Goal: Task Accomplishment & Management: Manage account settings

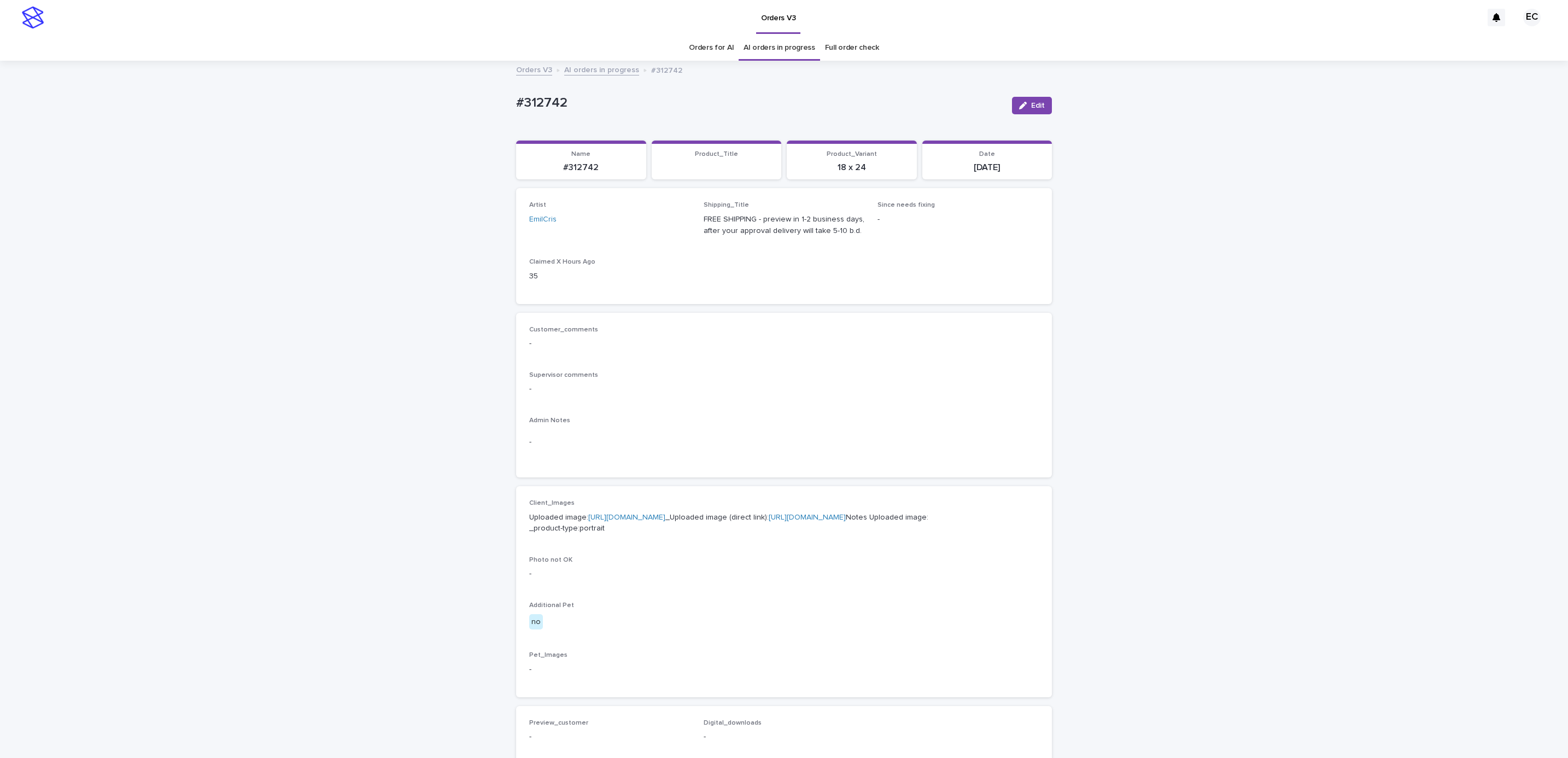
click at [1220, 321] on div "Loading... Saving… Loading... Saving… #312742 Edit #312742 Edit Sorry, there wa…" at bounding box center [784, 560] width 1568 height 996
click at [1019, 108] on icon "button" at bounding box center [1023, 105] width 8 height 8
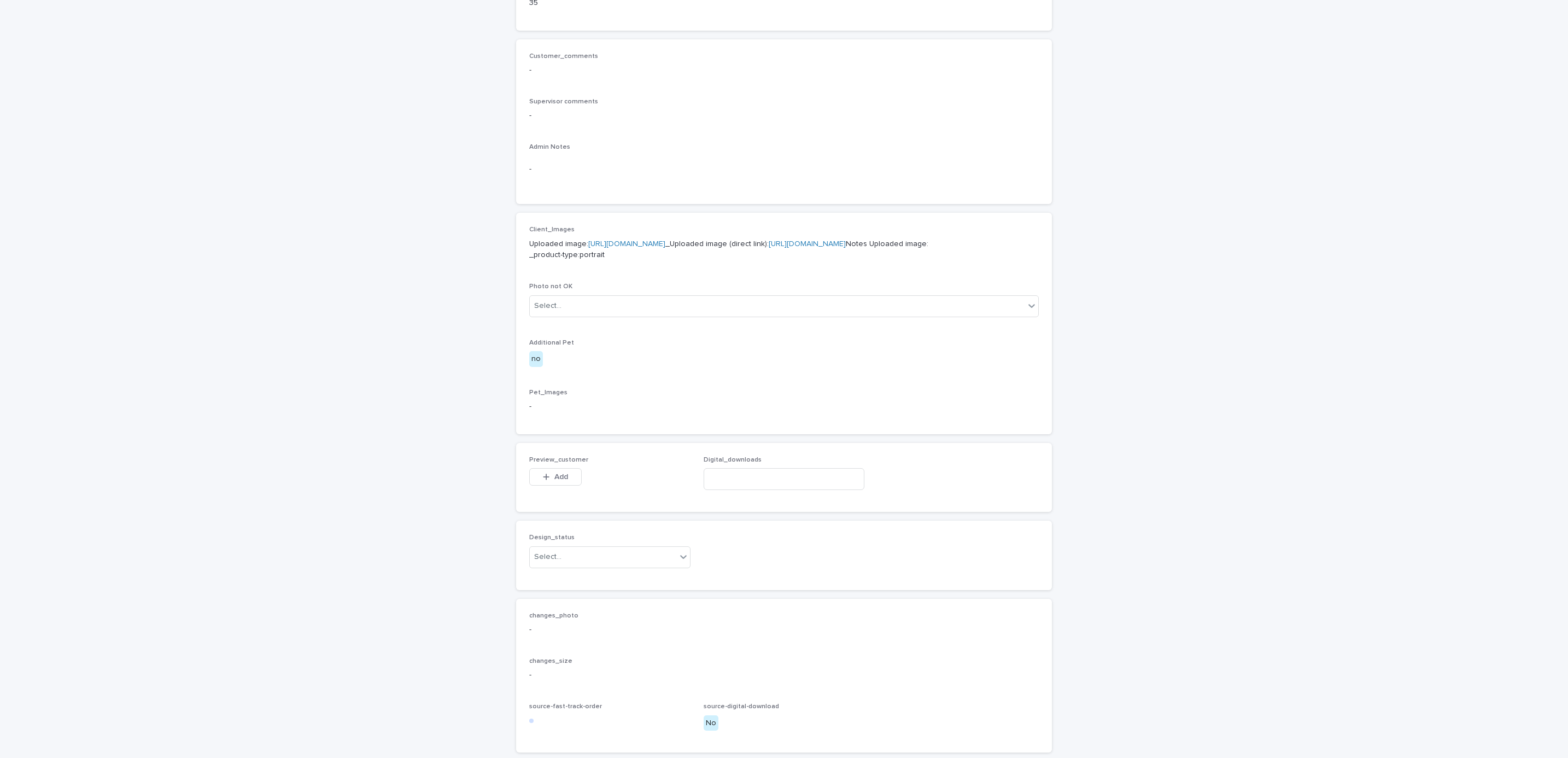
scroll to position [420, 0]
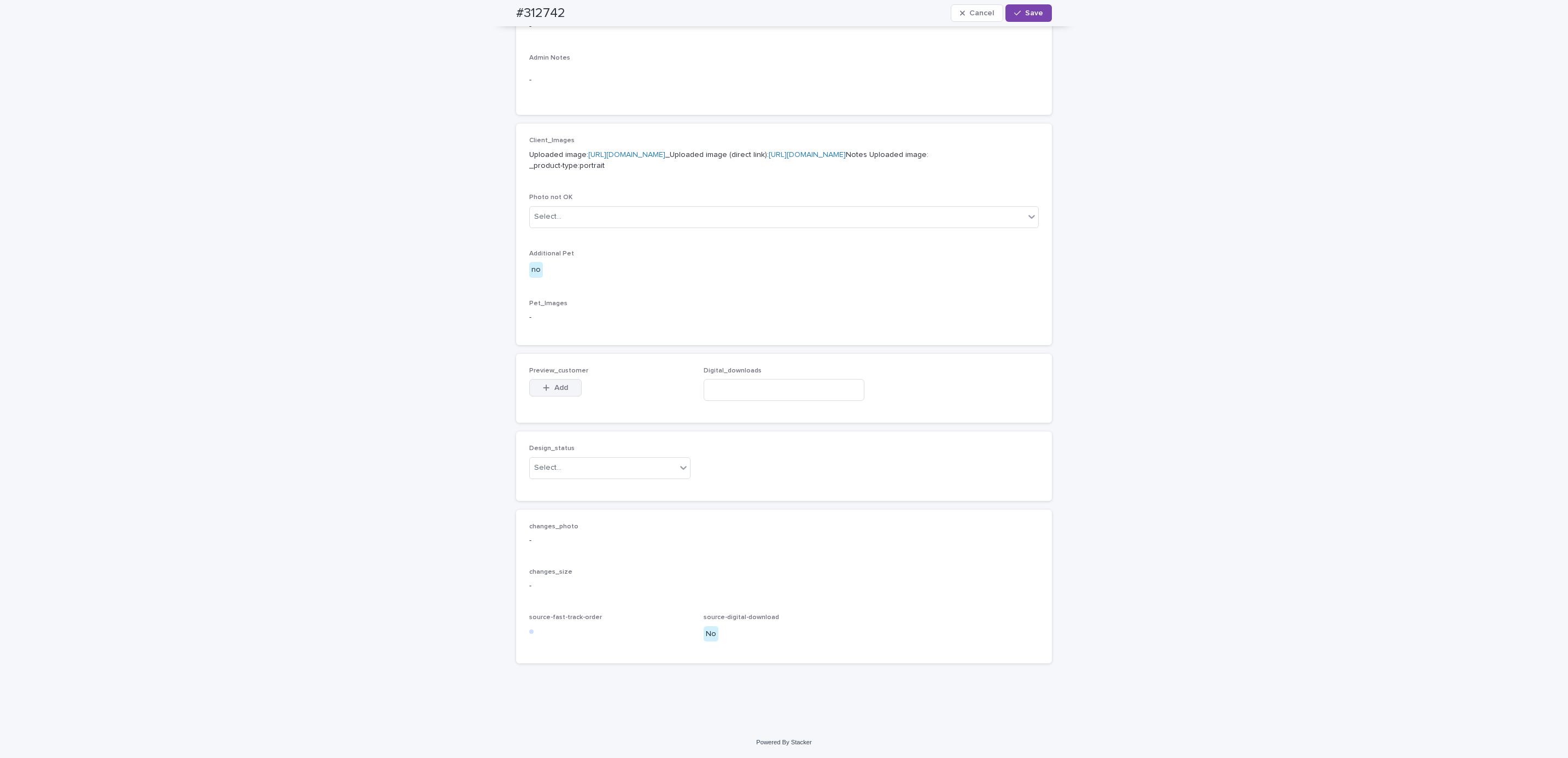
click at [558, 384] on span "Add" at bounding box center [561, 388] width 13 height 8
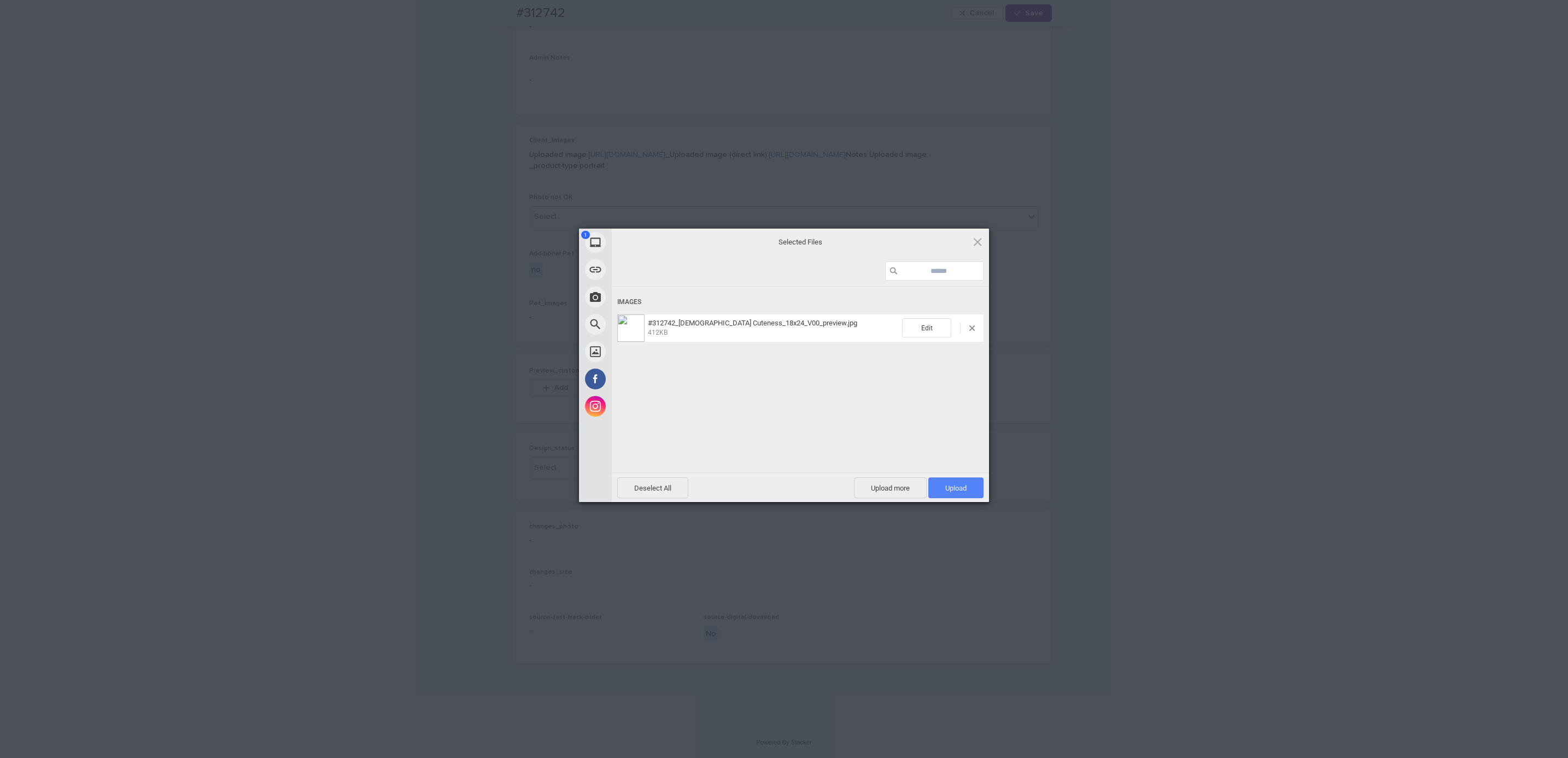
click at [960, 486] on span "Upload 1" at bounding box center [956, 488] width 21 height 8
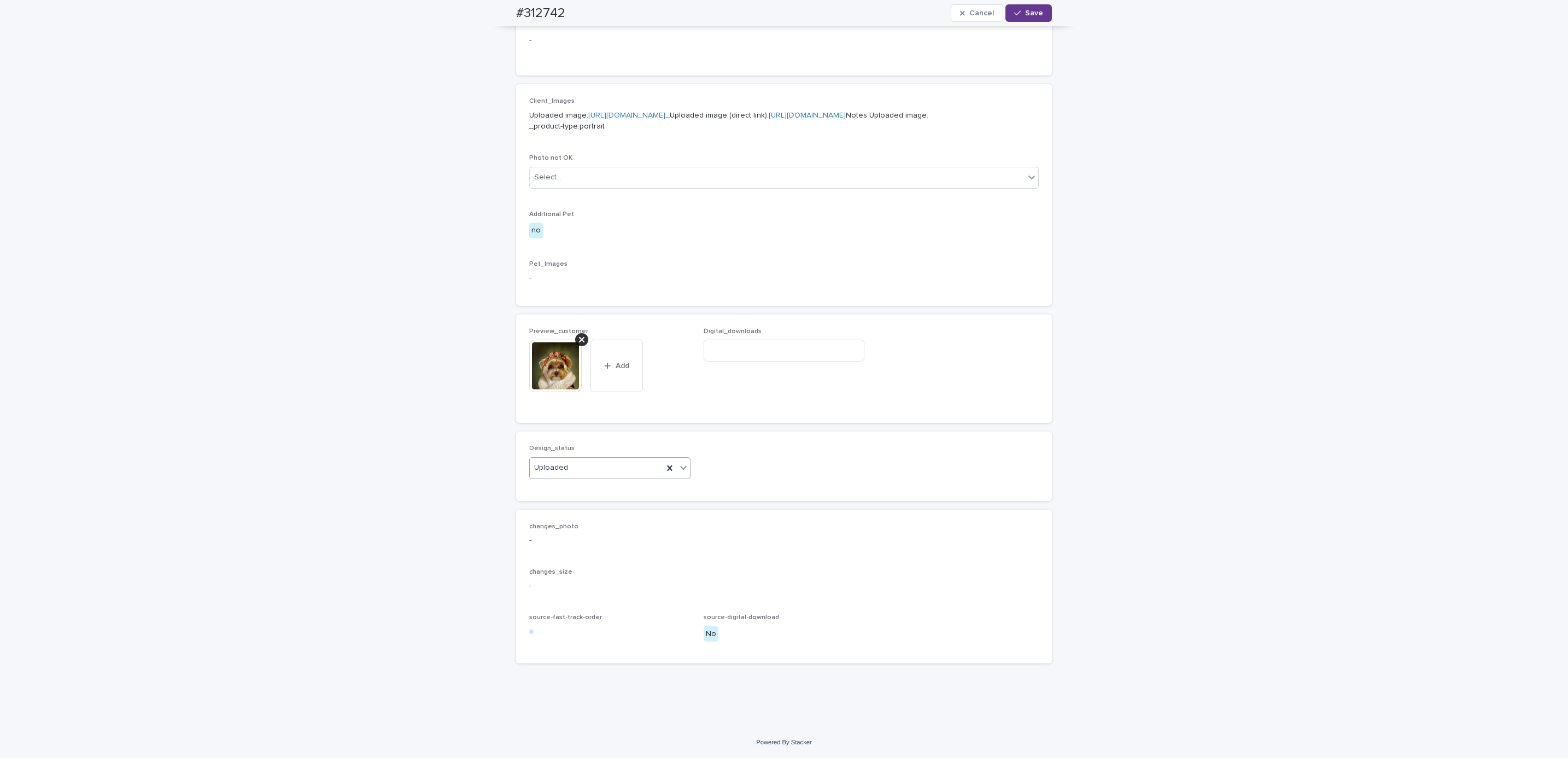
click at [1034, 17] on button "Save" at bounding box center [1029, 13] width 46 height 18
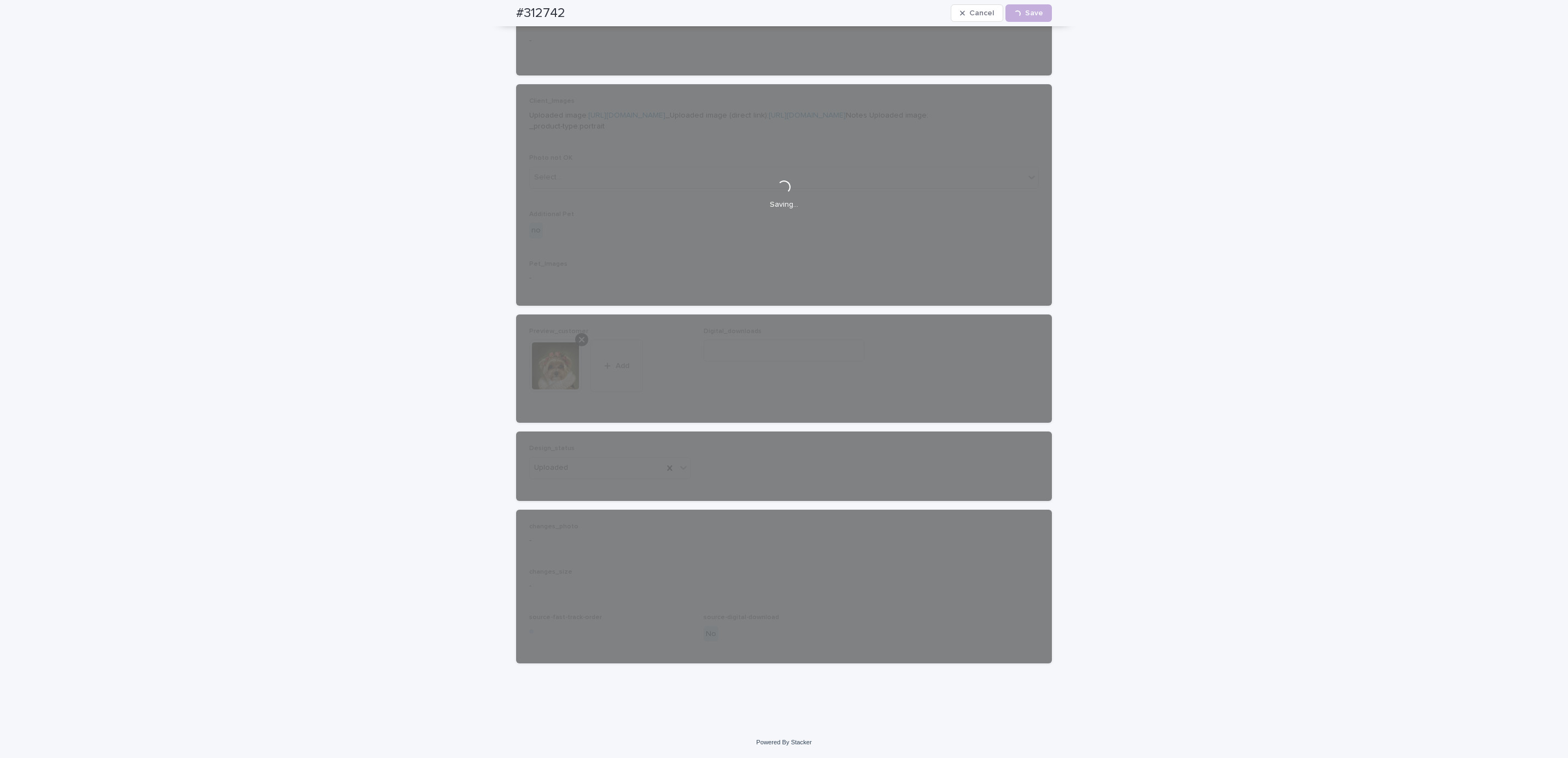
click at [491, 13] on div "#312742 Cancel Loading... Save" at bounding box center [784, 13] width 588 height 26
click at [575, 12] on div "#312742 Cancel Loading... Save" at bounding box center [784, 13] width 536 height 26
copy h2 "#312742"
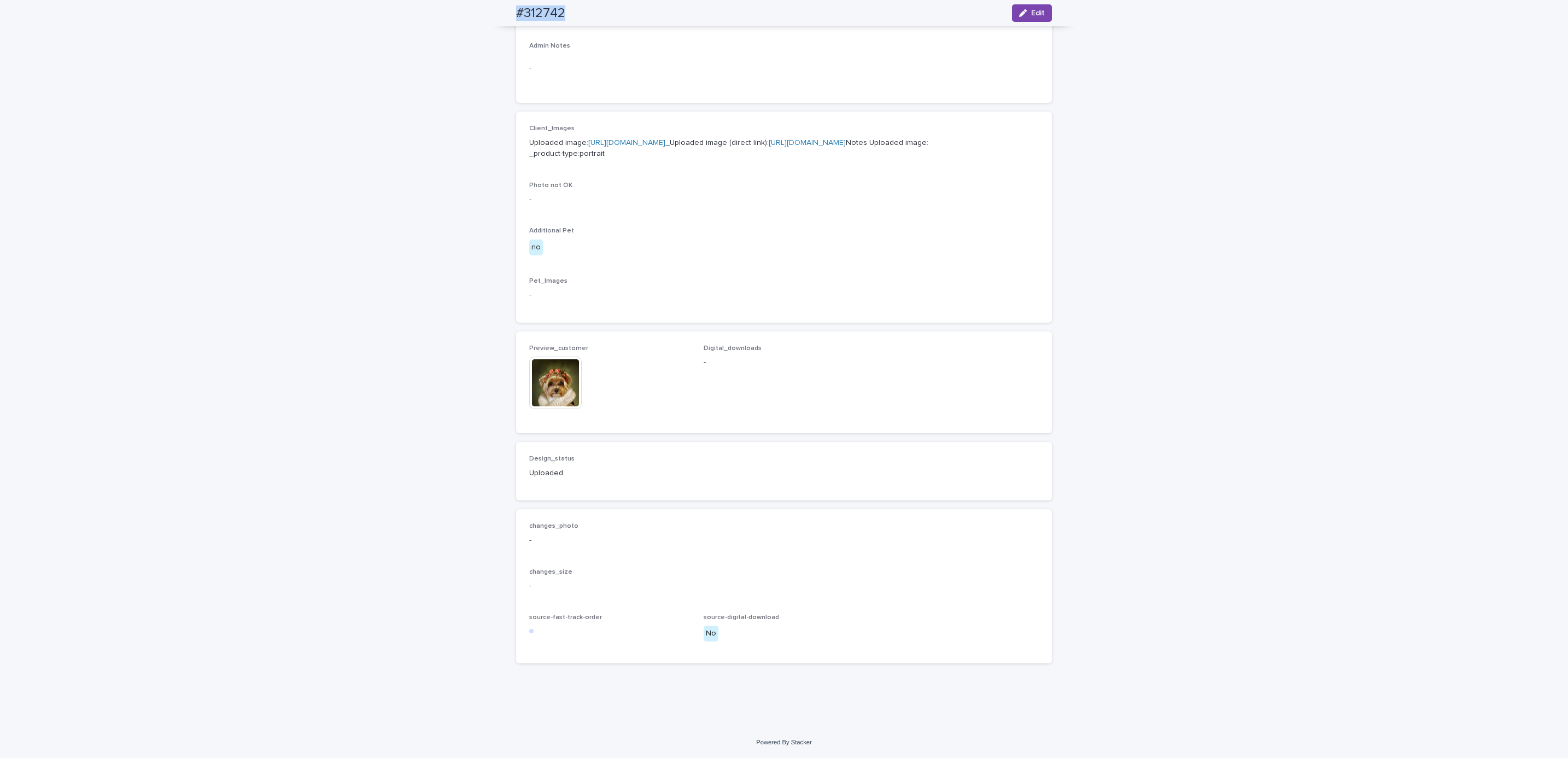
scroll to position [426, 0]
click at [153, 91] on div "Loading... Saving… Loading... Saving… #312742 Edit #312742 Edit Sorry, there wa…" at bounding box center [784, 202] width 1568 height 1050
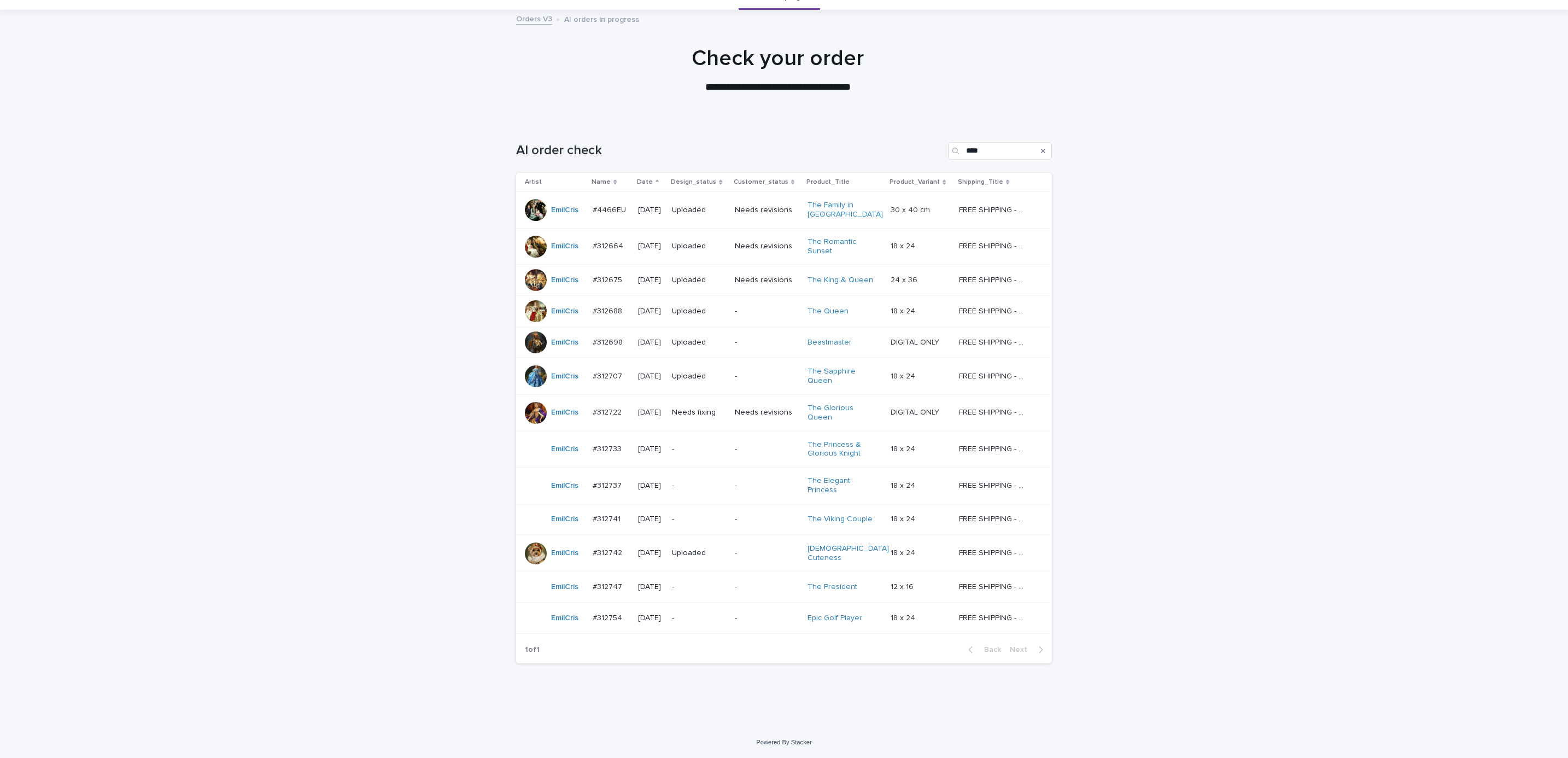
scroll to position [35, 0]
